Goal: Ask a question

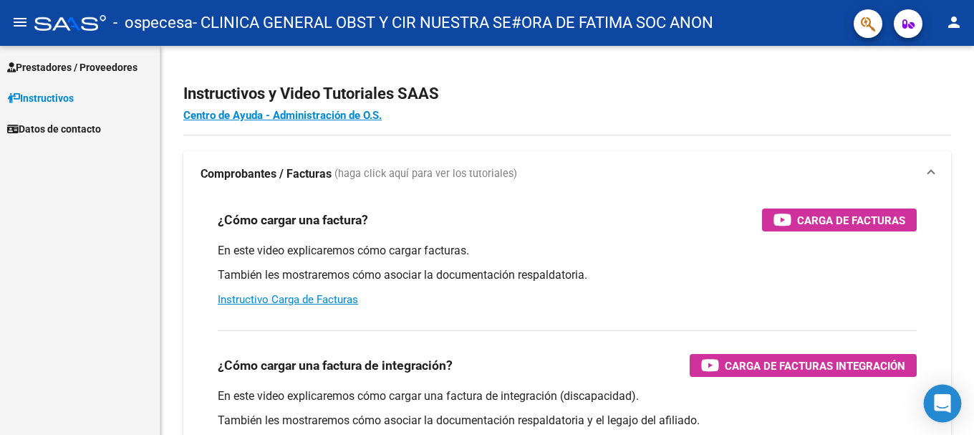
click at [939, 408] on icon "Open Intercom Messenger" at bounding box center [942, 403] width 16 height 19
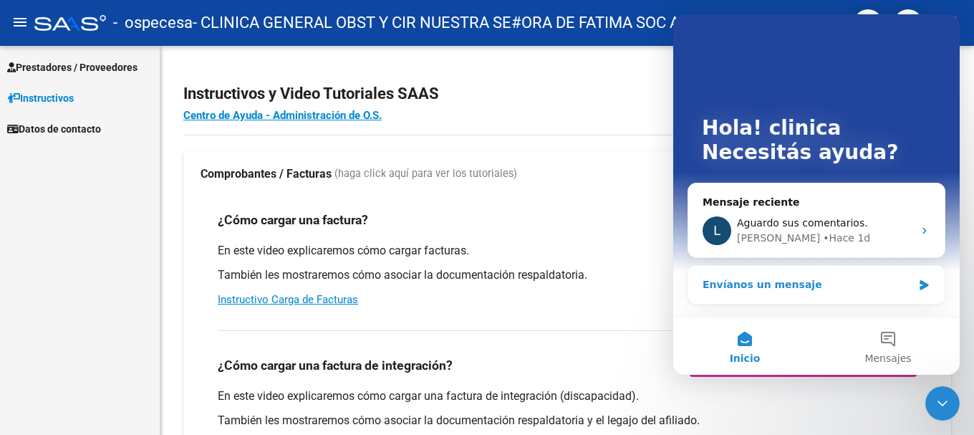
click at [786, 290] on div "Envíanos un mensaje" at bounding box center [808, 284] width 210 height 15
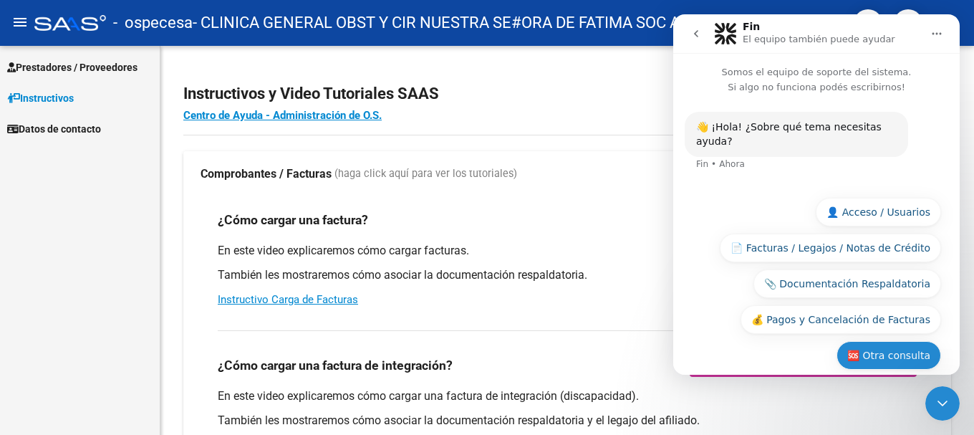
click at [883, 342] on button "🆘 Otra consulta" at bounding box center [889, 355] width 105 height 29
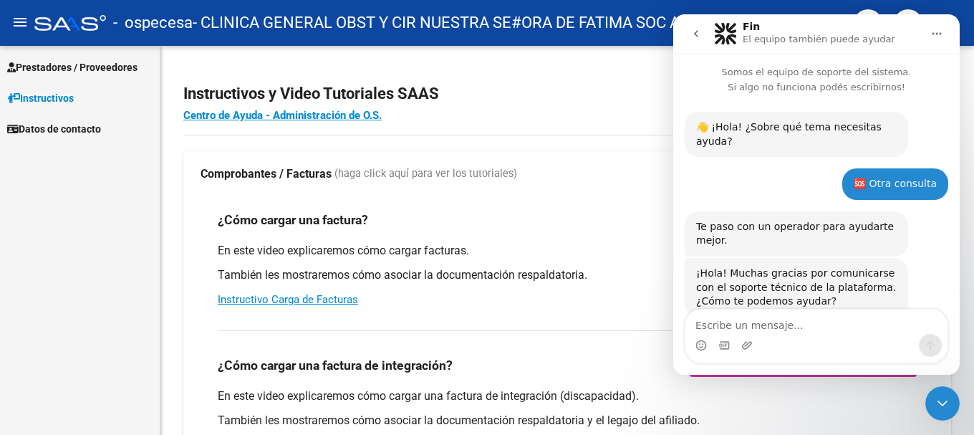
scroll to position [24, 0]
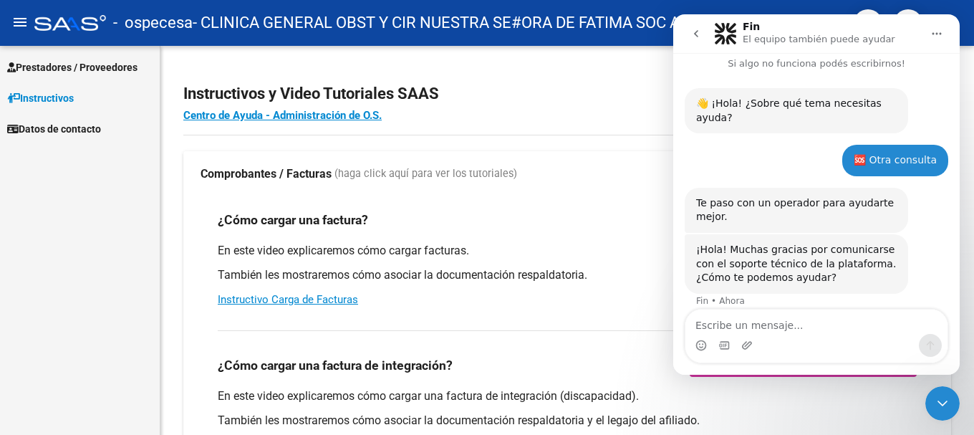
click at [811, 327] on textarea "Escribe un mensaje..." at bounding box center [817, 322] width 262 height 24
type textarea "hola"
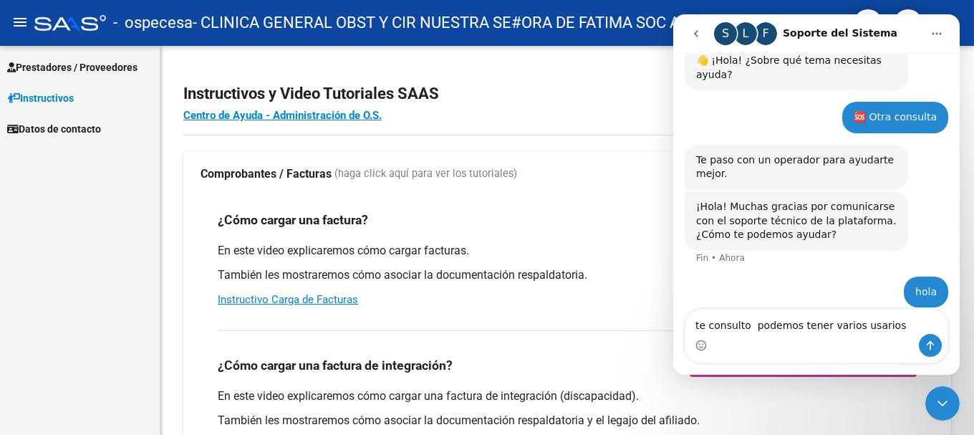
type textarea "te consulto podemos tener varios usarios."
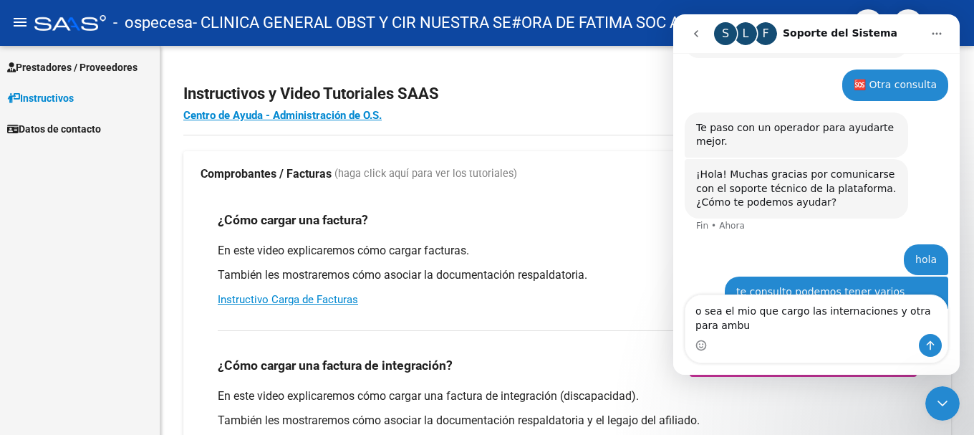
scroll to position [113, 0]
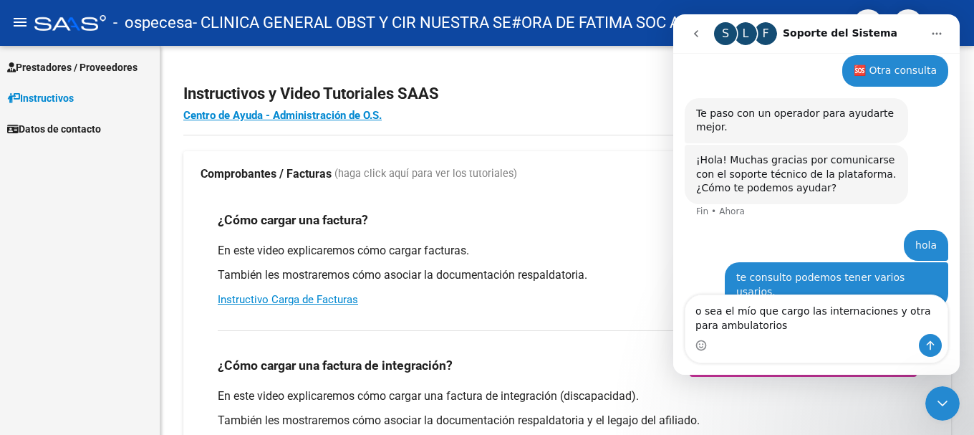
type textarea "o sea el mío que cargo las internaciones y otra para ambulatorios"
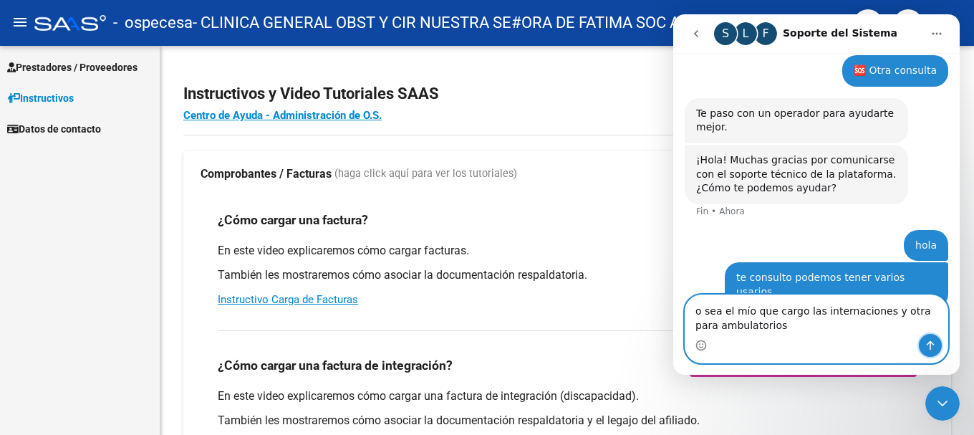
click at [934, 346] on icon "Enviar un mensaje…" at bounding box center [930, 345] width 11 height 11
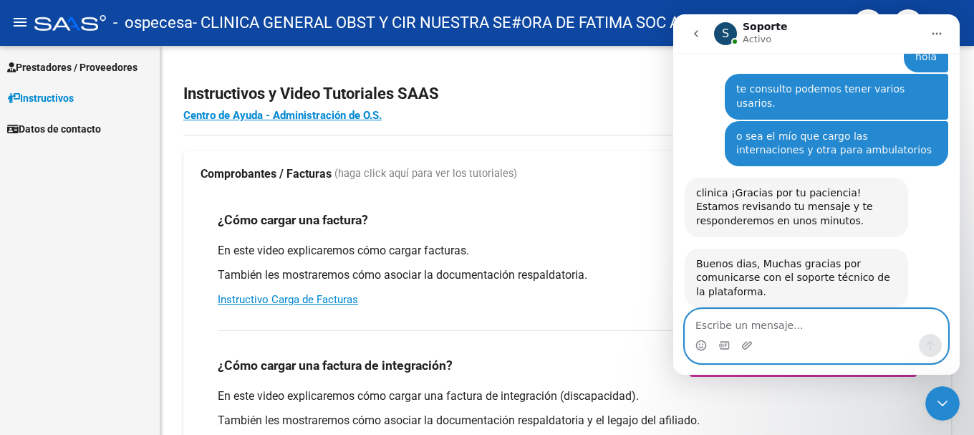
scroll to position [342, 0]
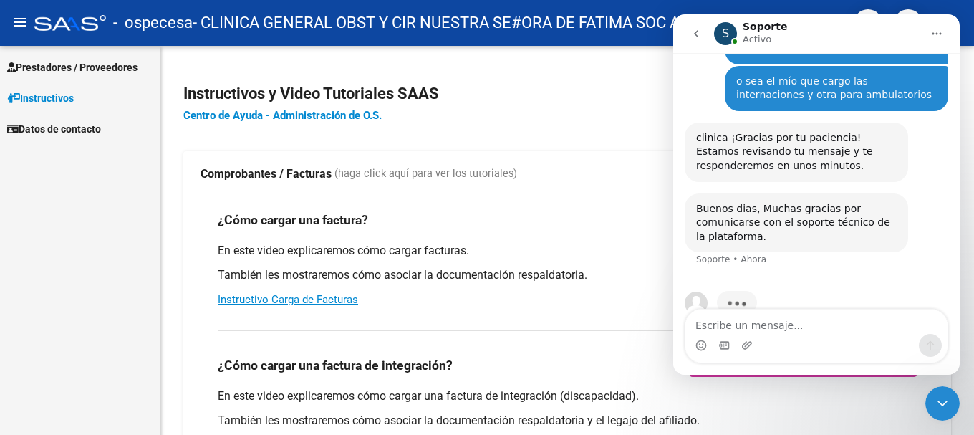
click at [796, 335] on div "Intercom Messenger" at bounding box center [817, 345] width 262 height 23
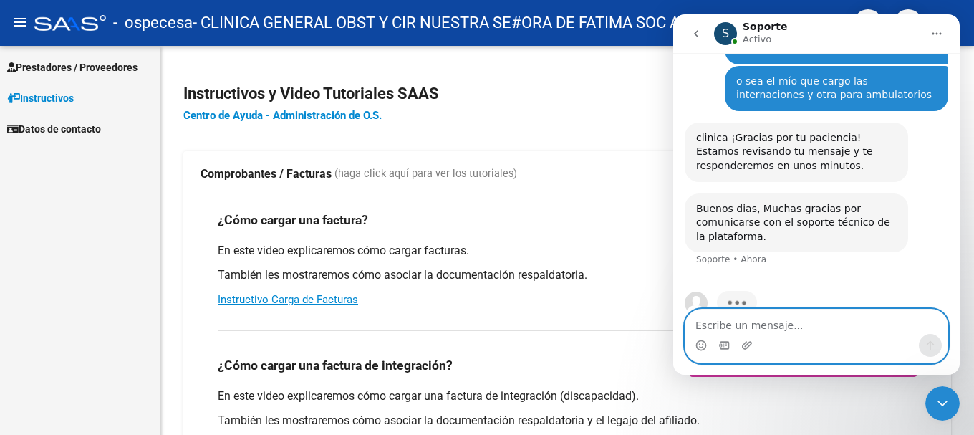
click at [804, 331] on textarea "Escribe un mensaje..." at bounding box center [817, 322] width 262 height 24
type textarea "m"
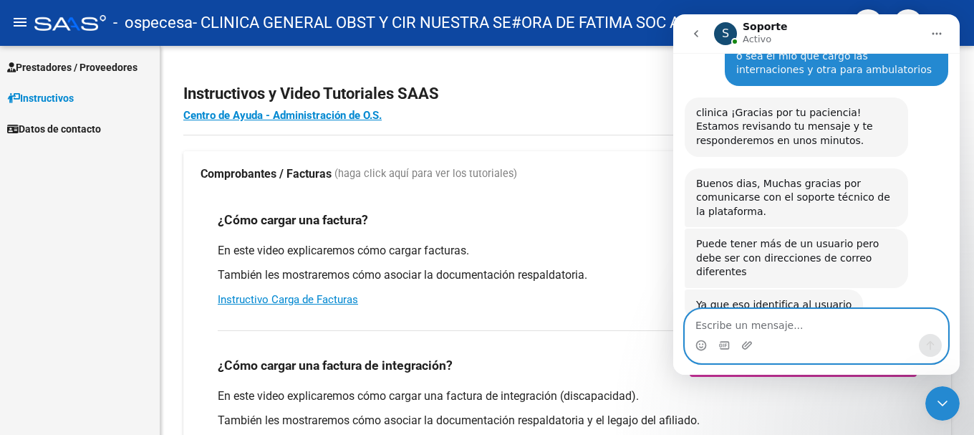
scroll to position [367, 0]
type textarea "ahh perfecto"
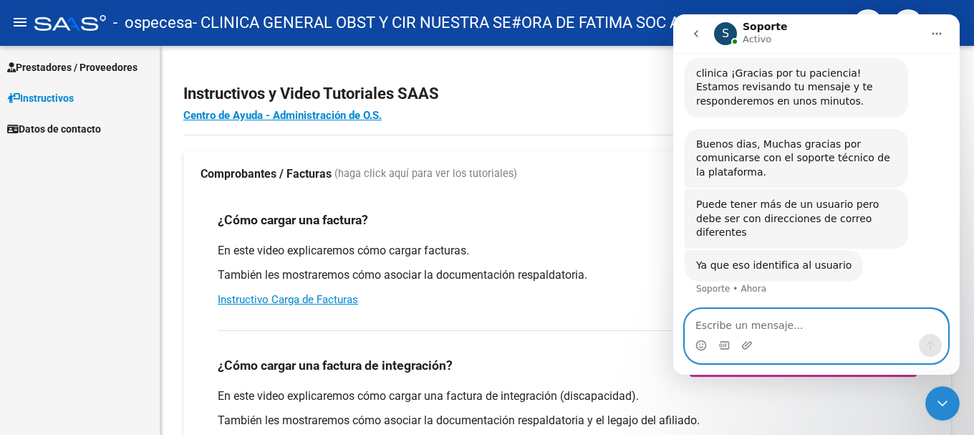
scroll to position [409, 0]
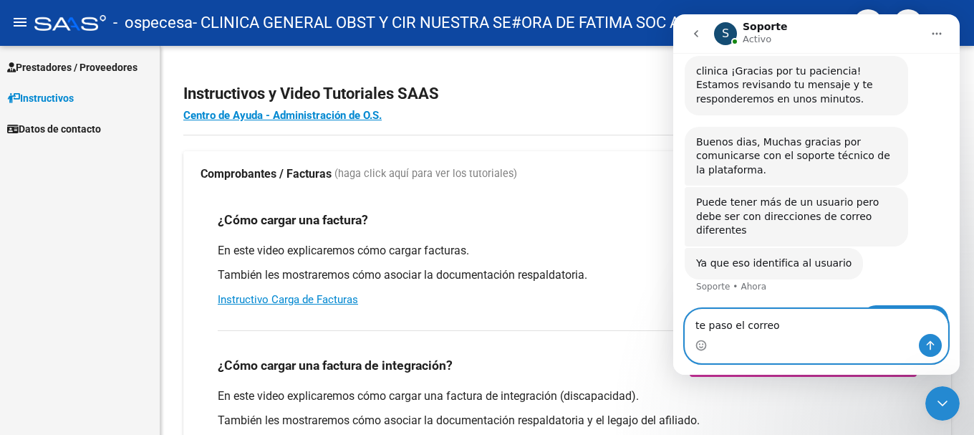
type textarea "te paso el correo?"
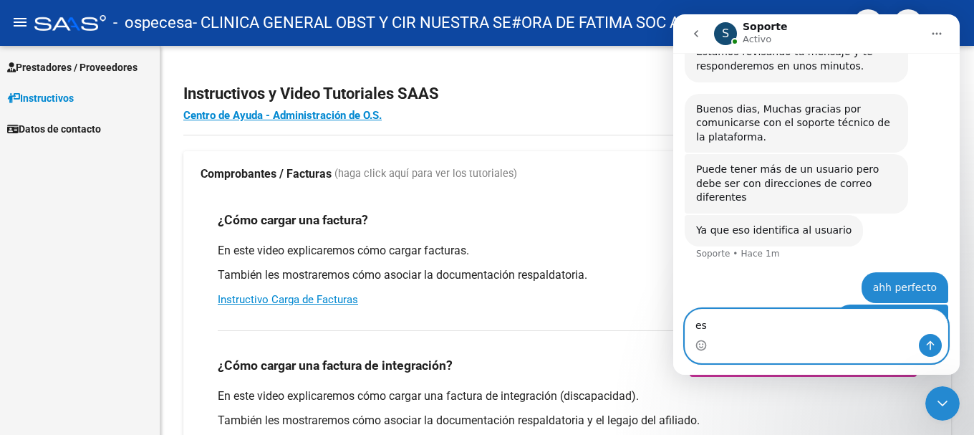
type textarea "e"
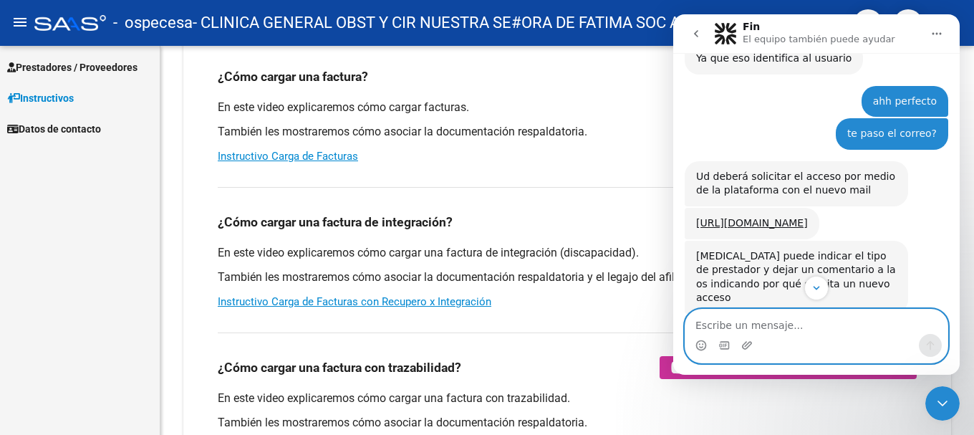
scroll to position [686, 0]
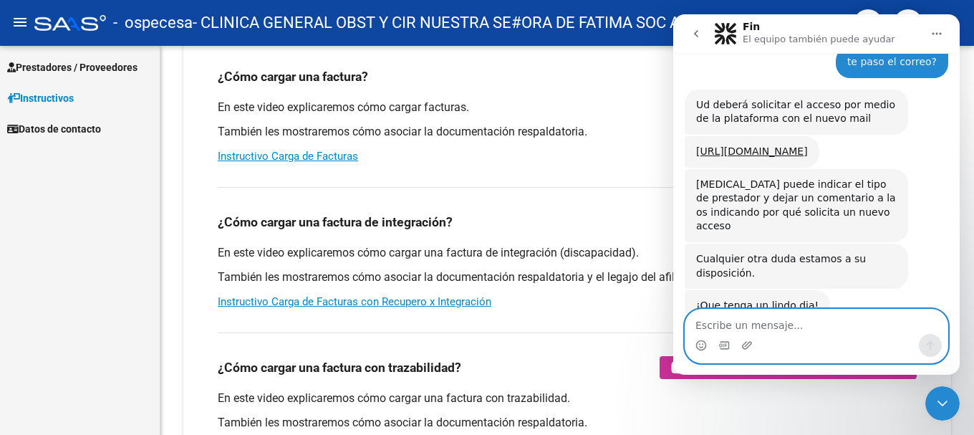
drag, startPoint x: 805, startPoint y: 333, endPoint x: 807, endPoint y: 325, distance: 8.2
click at [803, 329] on textarea "Escribe un mensaje..." at bounding box center [817, 322] width 262 height 24
type textarea "muchas gracias."
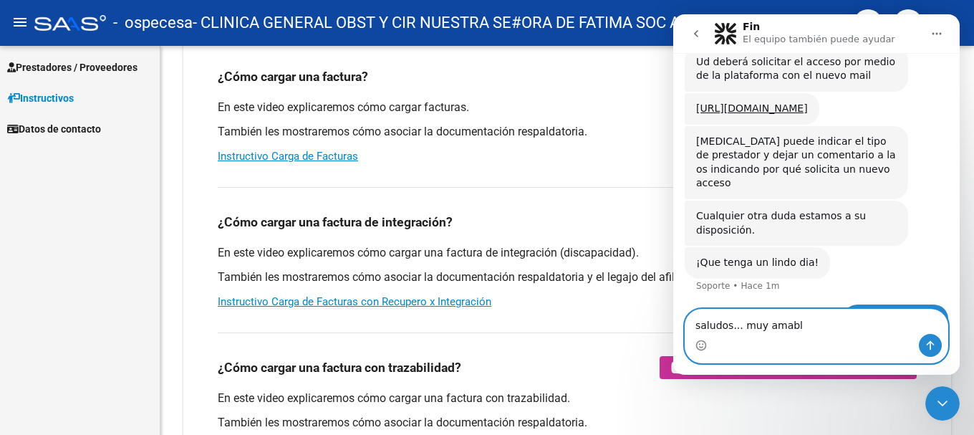
type textarea "saludos... muy amable"
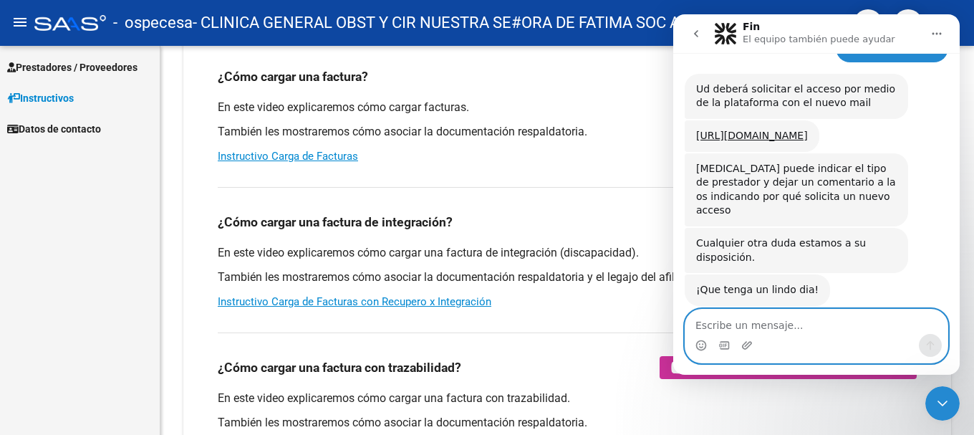
scroll to position [689, 0]
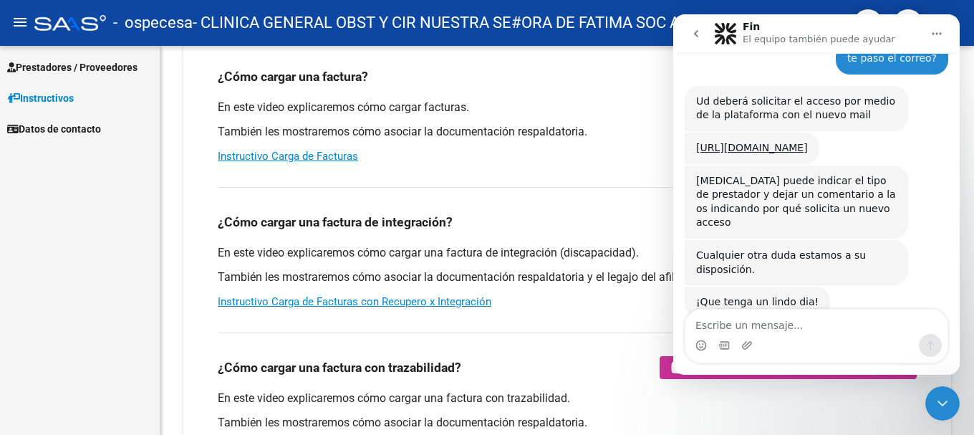
click at [697, 34] on icon "go back" at bounding box center [696, 33] width 11 height 11
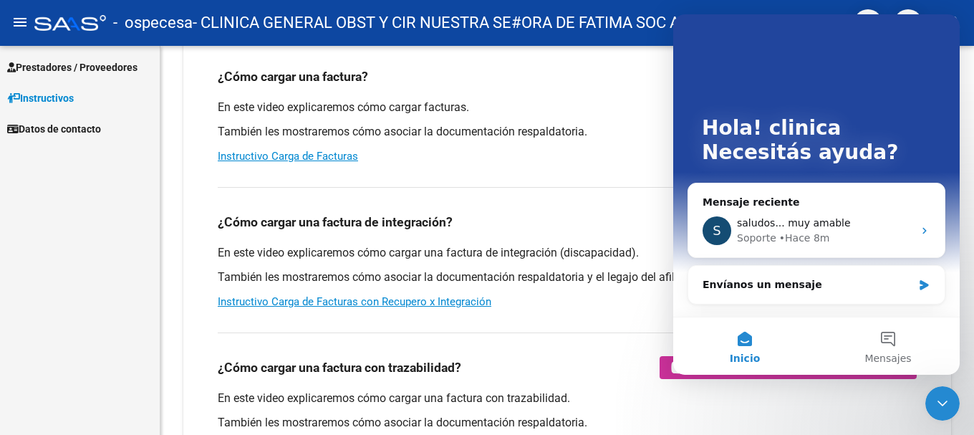
scroll to position [0, 0]
click at [593, 147] on div "En este video explicaremos cómo cargar facturas. También les mostraremos cómo a…" at bounding box center [567, 132] width 699 height 64
click at [59, 67] on span "Prestadores / Proveedores" at bounding box center [72, 67] width 130 height 16
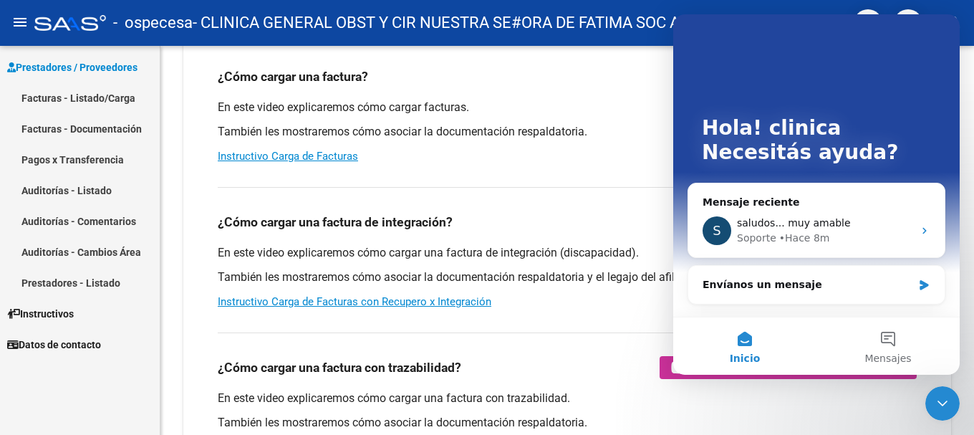
click at [97, 91] on link "Facturas - Listado/Carga" at bounding box center [80, 97] width 160 height 31
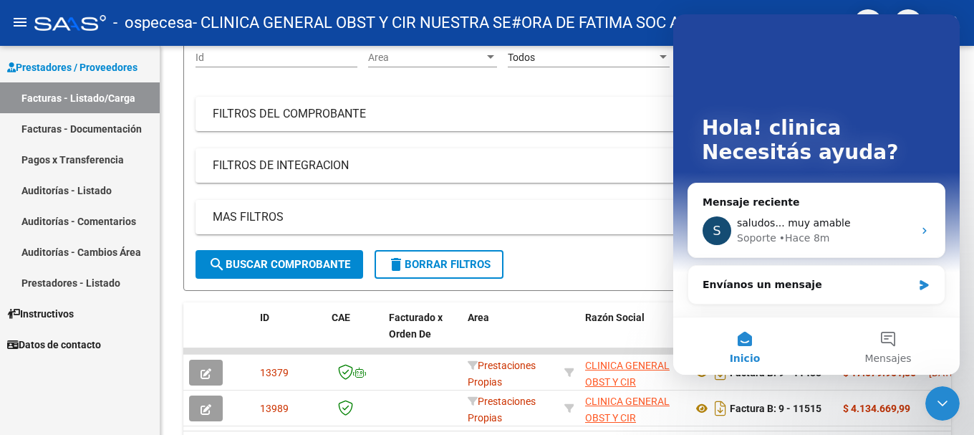
scroll to position [143, 0]
click at [702, 72] on div "Hola! clinica Necesitás ayuda?" at bounding box center [817, 143] width 258 height 258
drag, startPoint x: 675, startPoint y: 75, endPoint x: 668, endPoint y: 78, distance: 7.7
click html "Hola! clinica Necesitás ayuda? Mensaje reciente S saludos... muy amable Soporte…"
drag, startPoint x: 666, startPoint y: 79, endPoint x: 660, endPoint y: 84, distance: 7.6
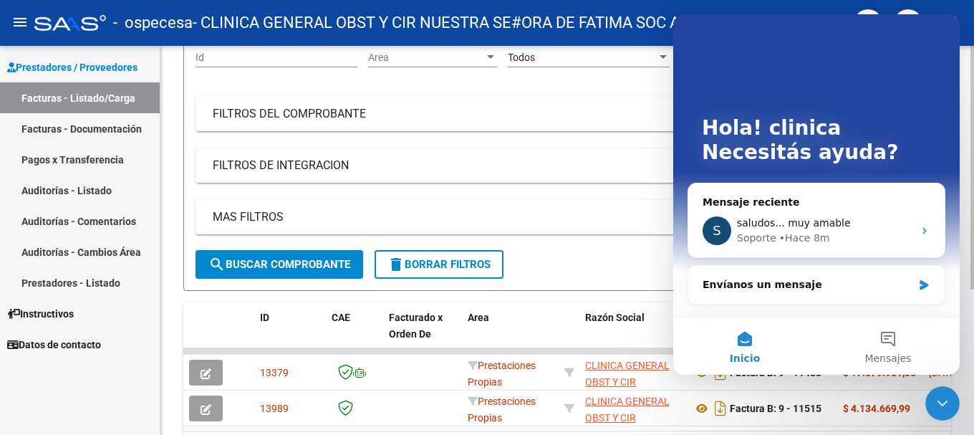
click at [666, 80] on div "Todos Confirmado" at bounding box center [589, 59] width 162 height 41
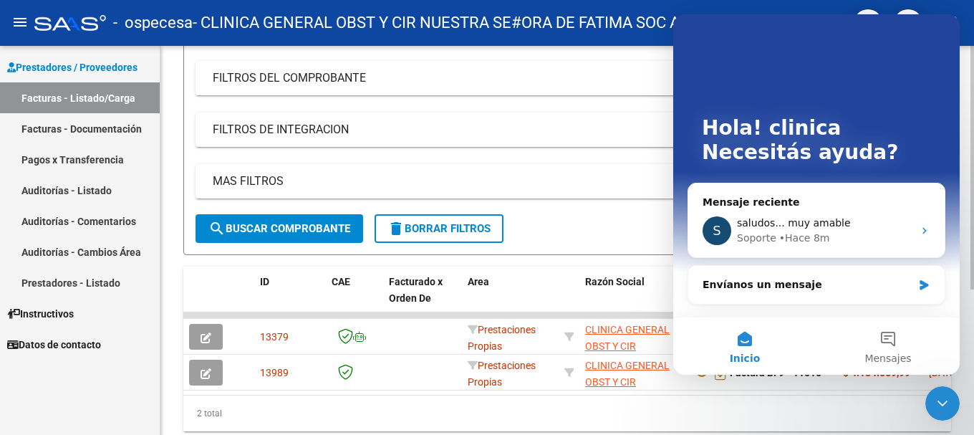
scroll to position [18, 0]
